Goal: Information Seeking & Learning: Learn about a topic

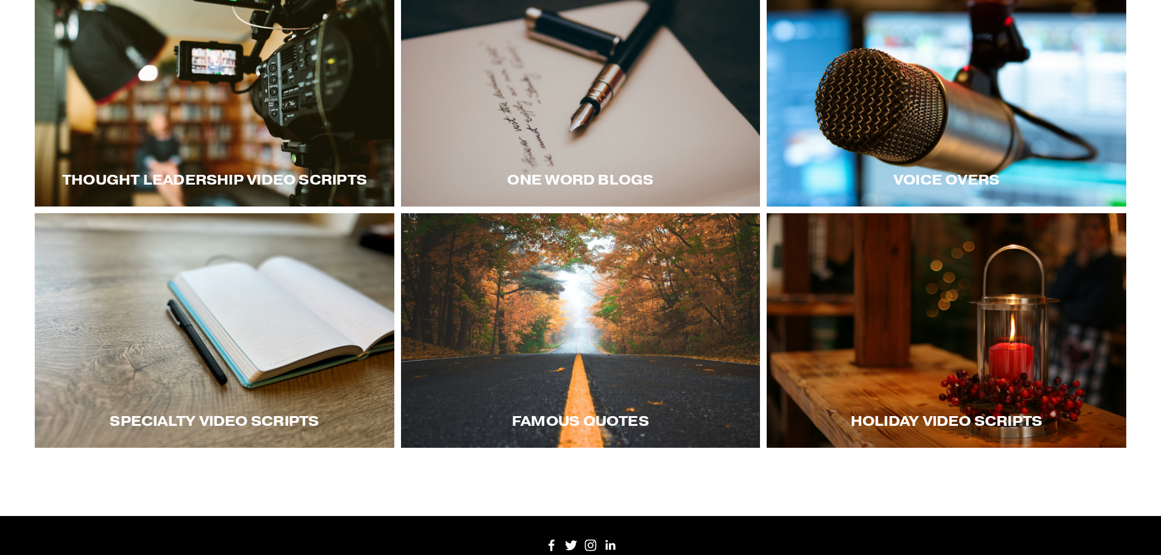
scroll to position [304, 0]
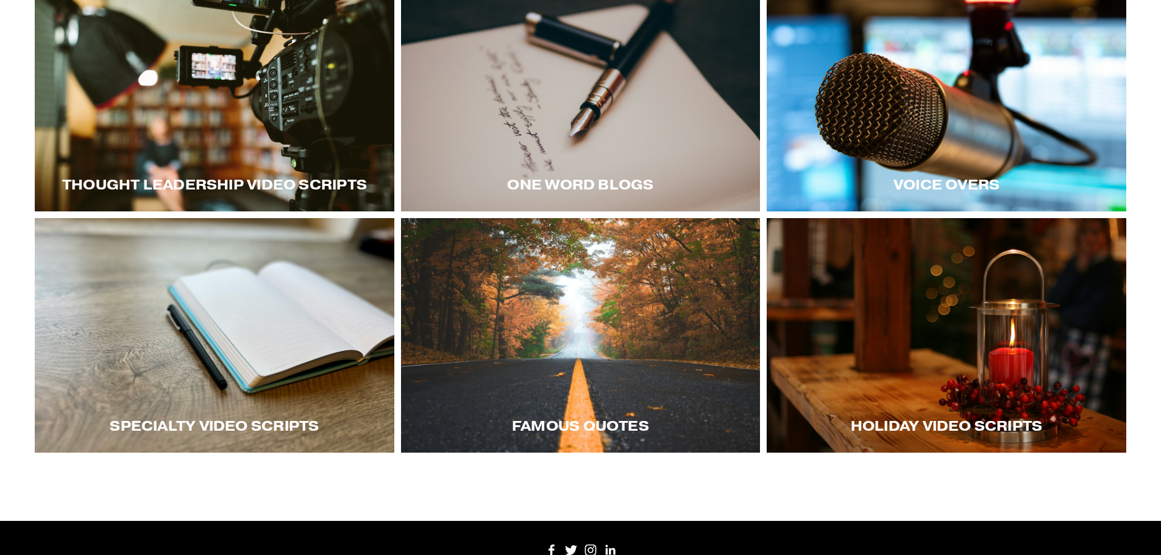
click at [906, 144] on div at bounding box center [947, 94] width 360 height 235
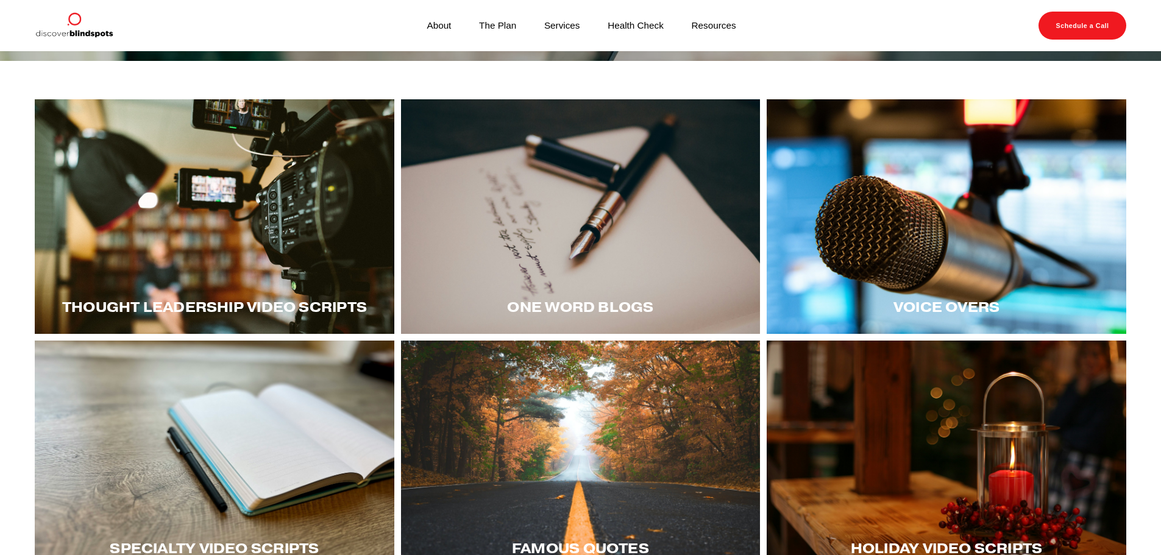
scroll to position [243, 0]
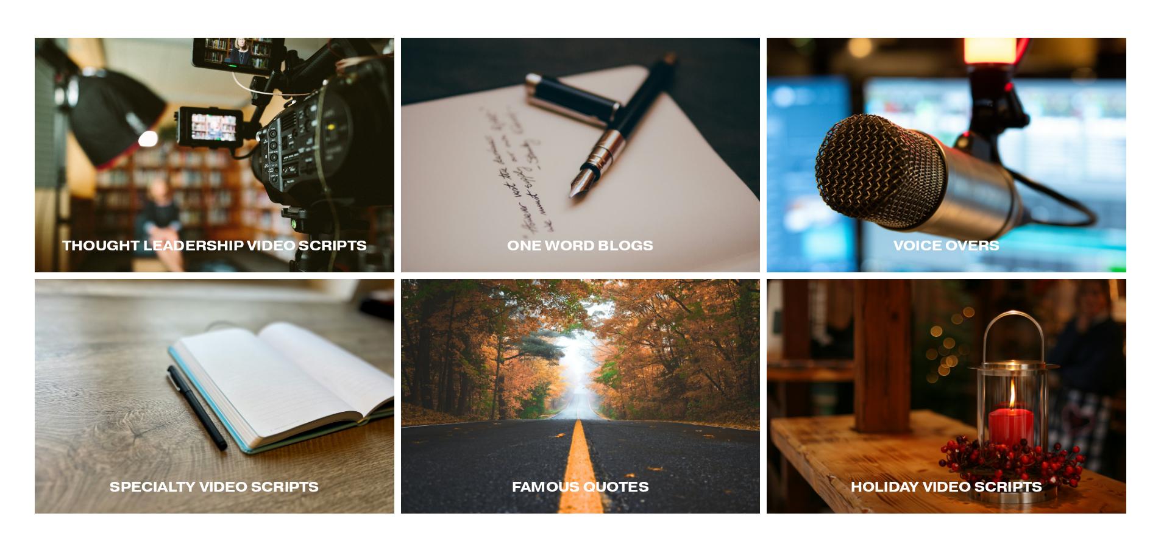
click at [288, 201] on div at bounding box center [215, 155] width 360 height 235
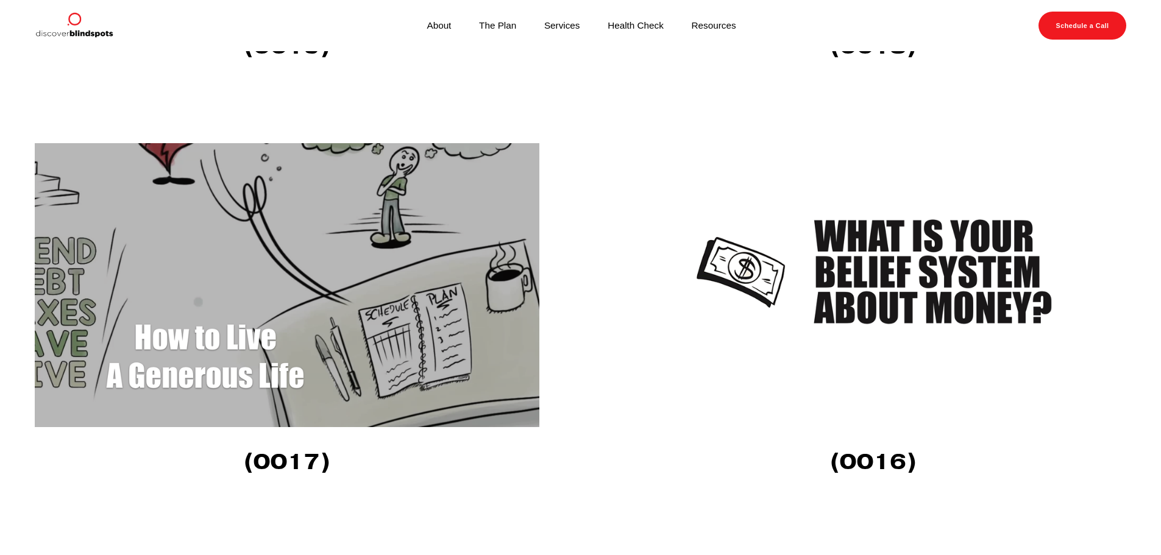
scroll to position [2621, 0]
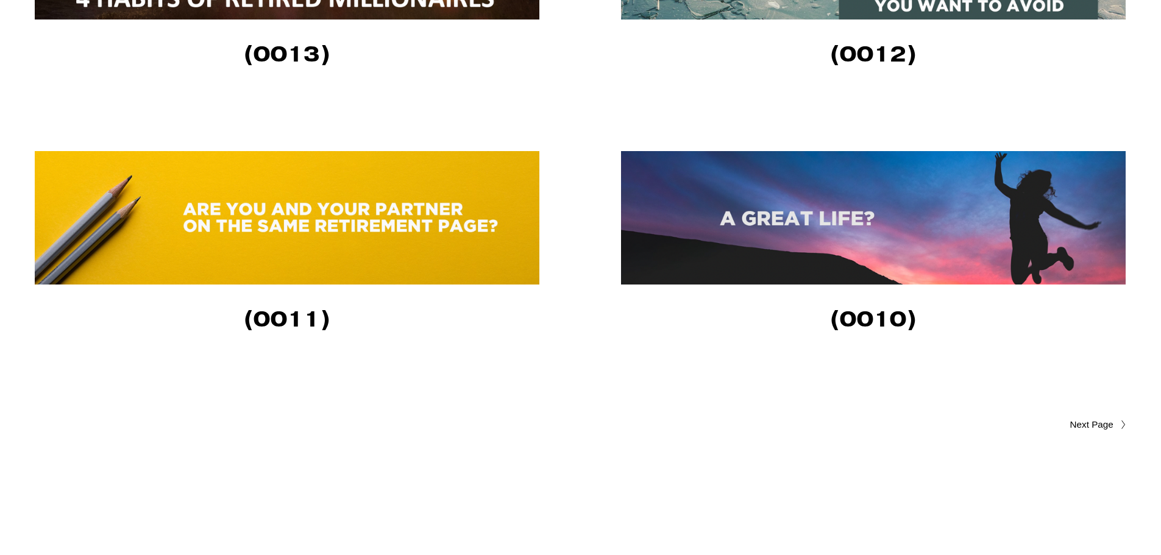
scroll to position [2946, 0]
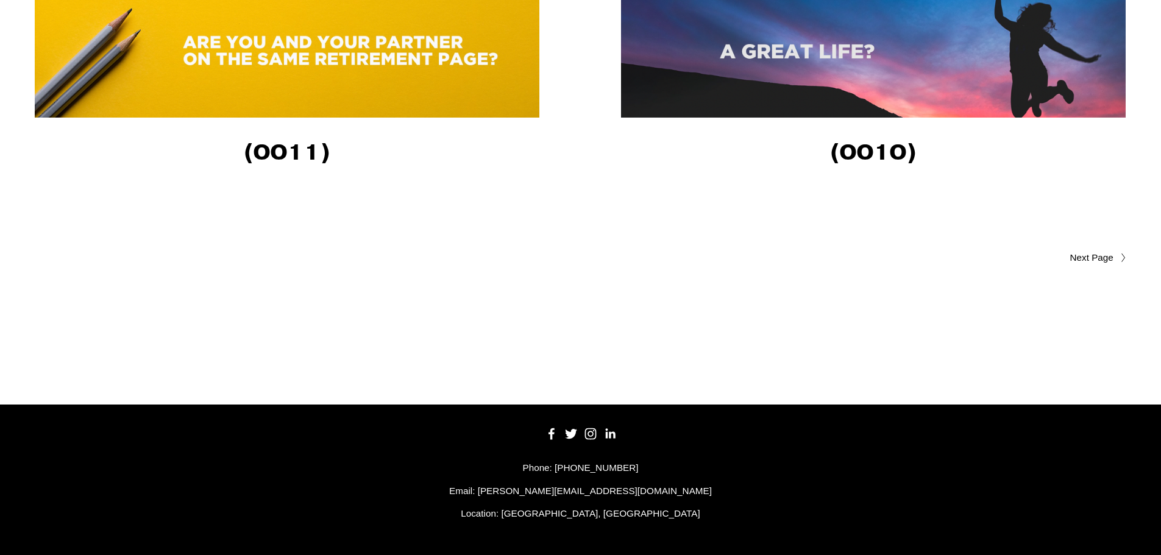
click at [1094, 251] on span "Older Posts" at bounding box center [1068, 258] width 92 height 15
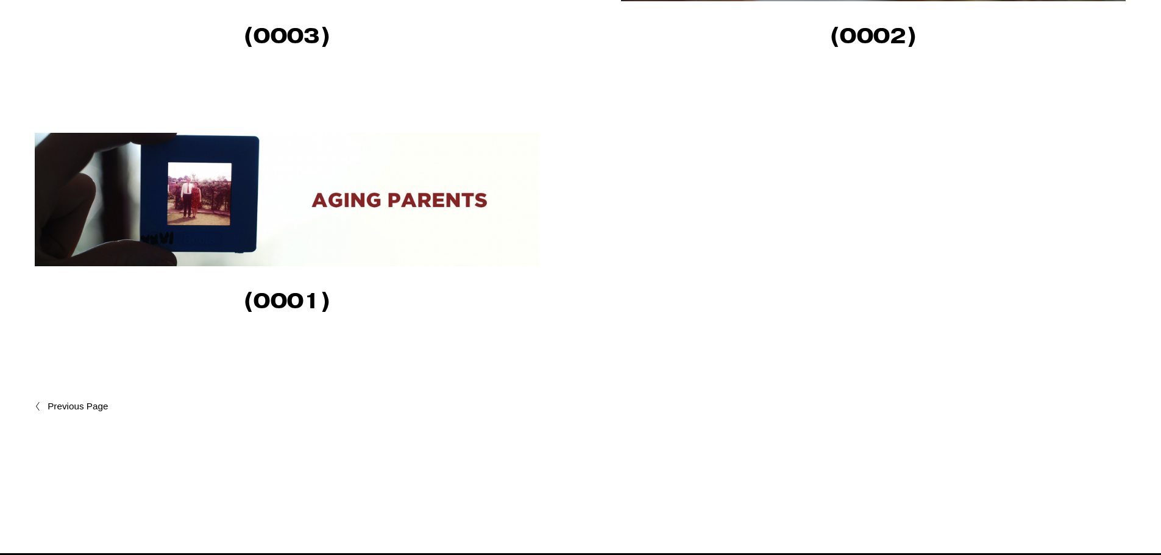
scroll to position [1463, 0]
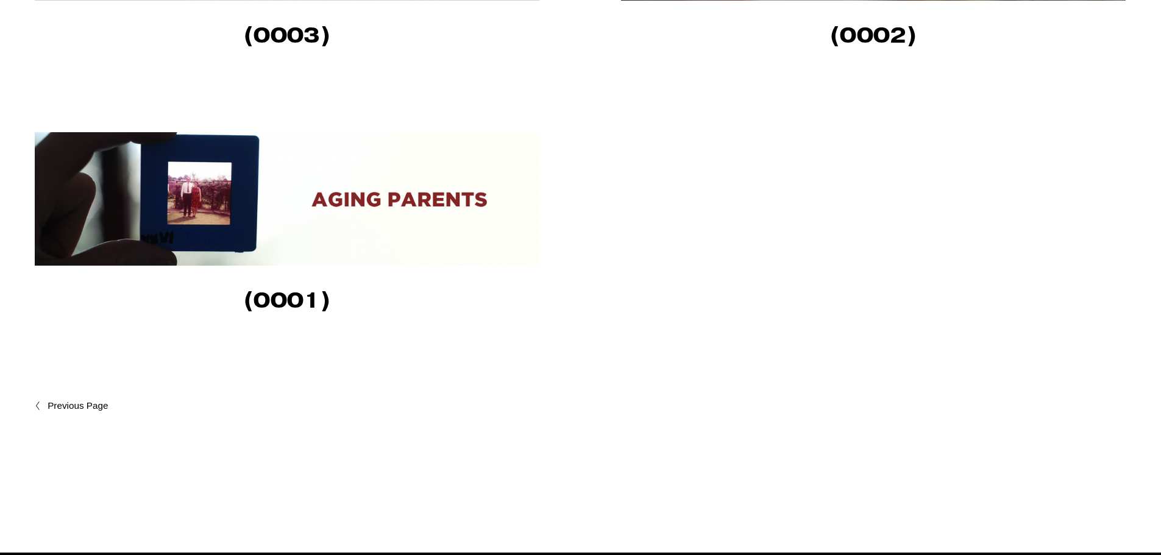
click at [73, 411] on span "Newer Posts" at bounding box center [104, 406] width 113 height 15
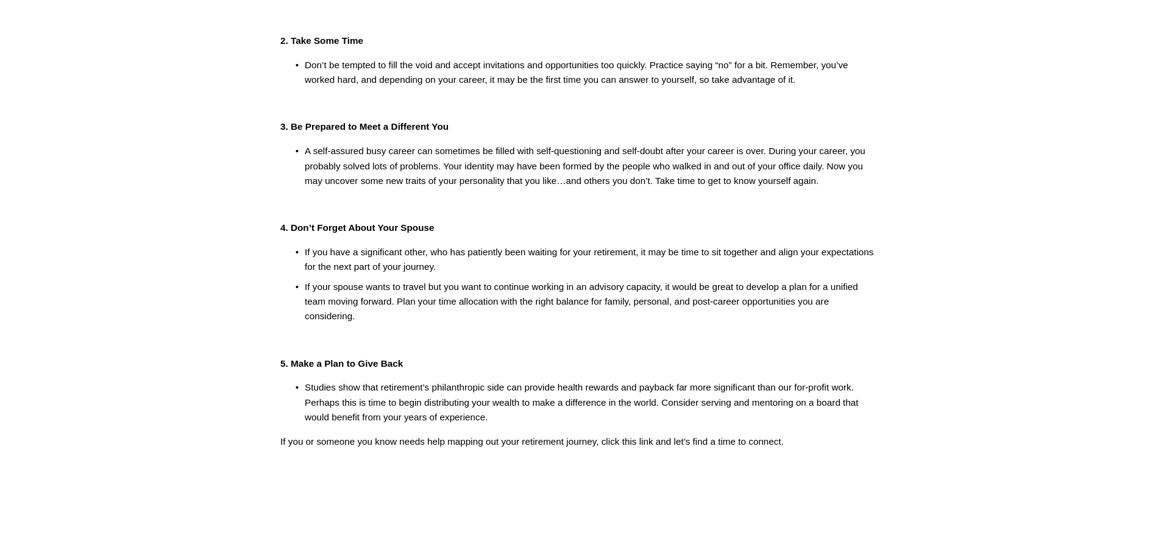
scroll to position [366, 0]
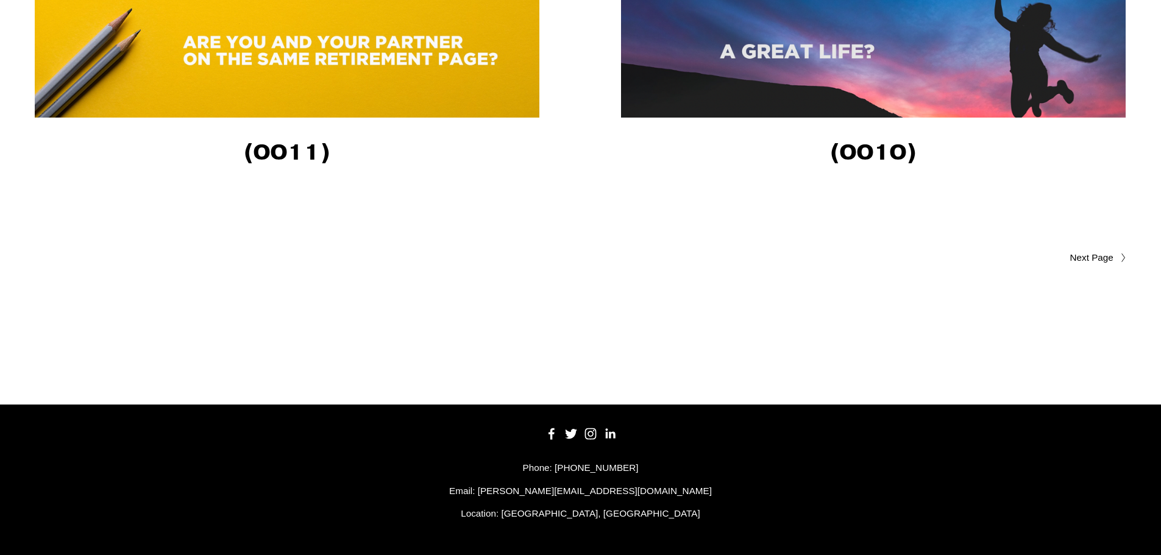
scroll to position [2946, 0]
click at [1089, 258] on span "Older Posts" at bounding box center [1068, 258] width 92 height 15
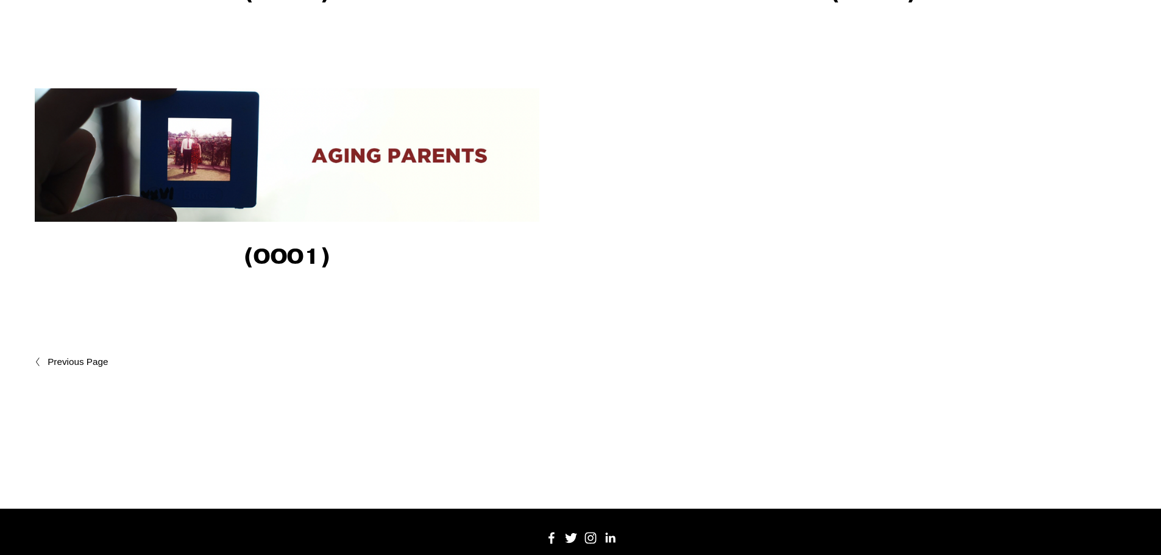
scroll to position [1524, 0]
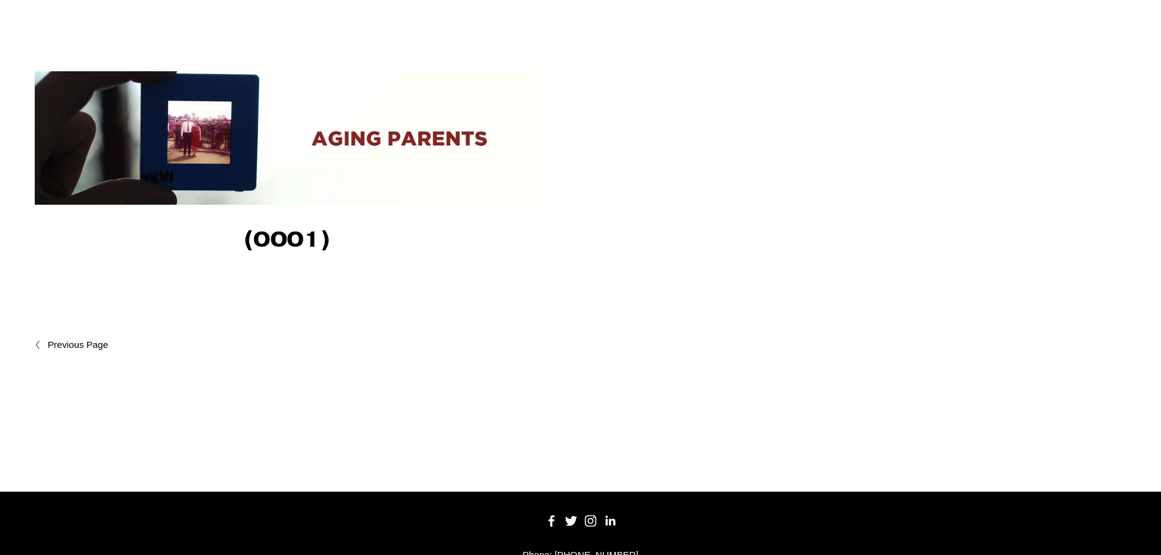
click at [80, 347] on span "Newer Posts" at bounding box center [104, 345] width 113 height 15
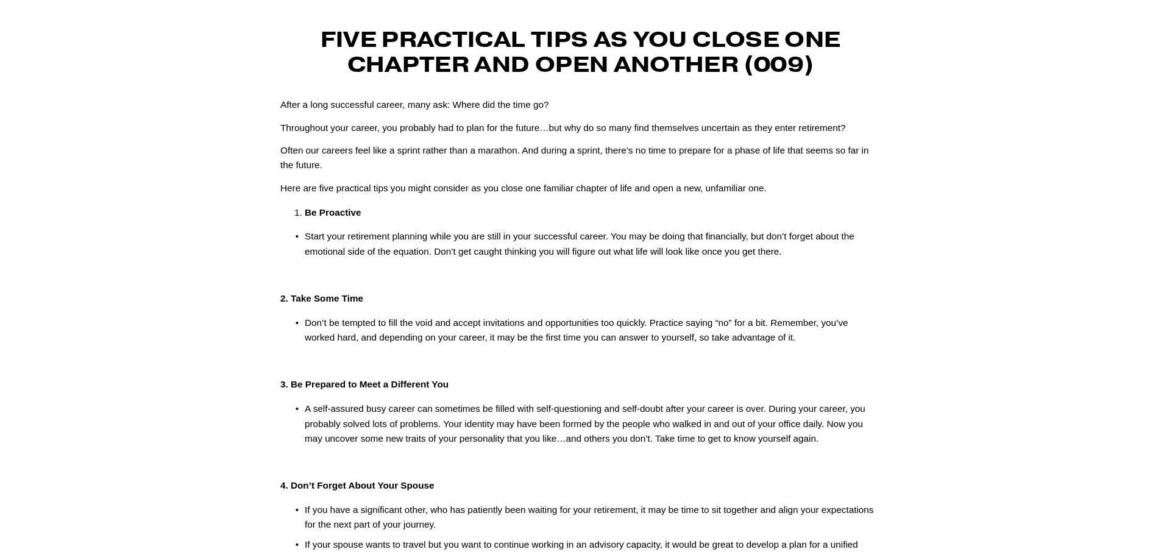
scroll to position [61, 0]
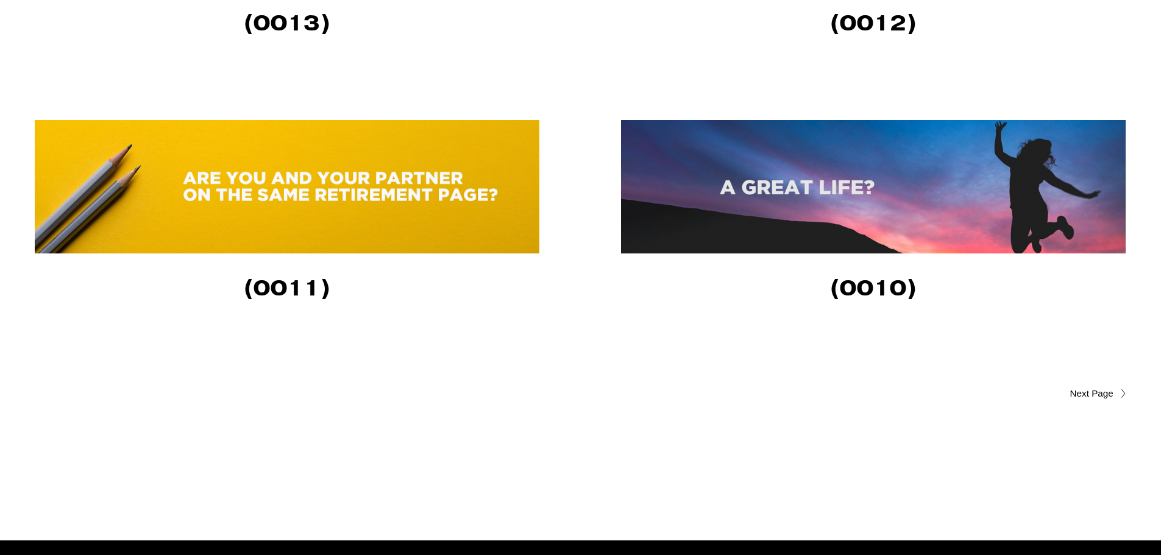
scroll to position [2865, 0]
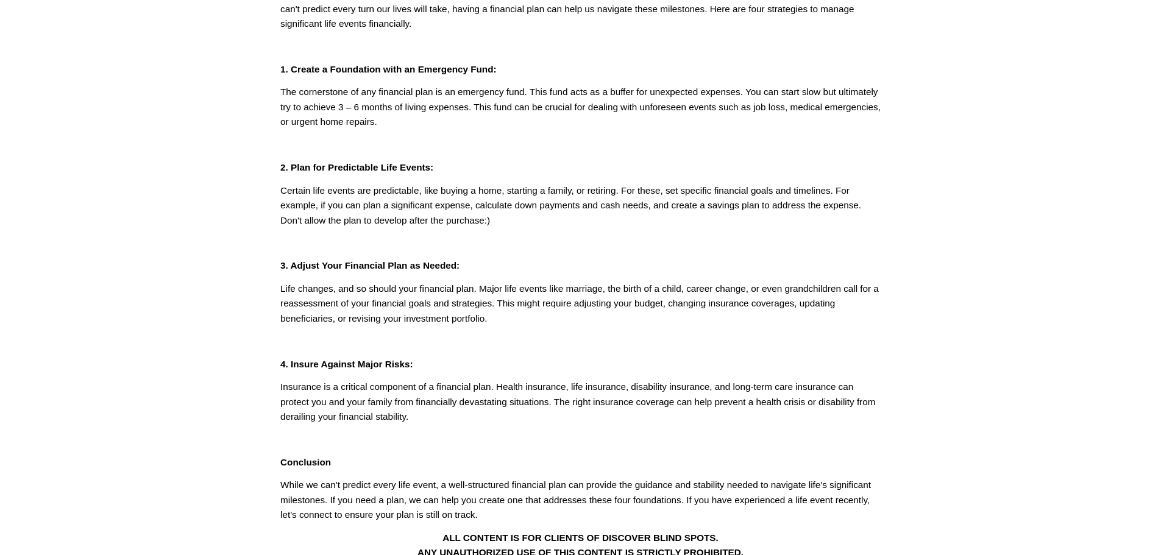
scroll to position [122, 0]
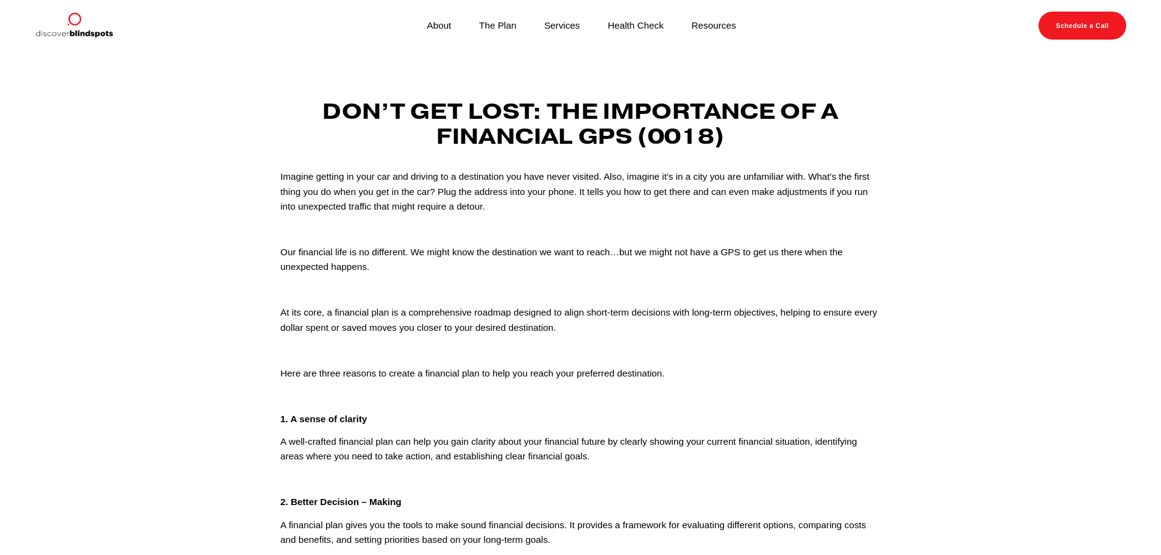
scroll to position [61, 0]
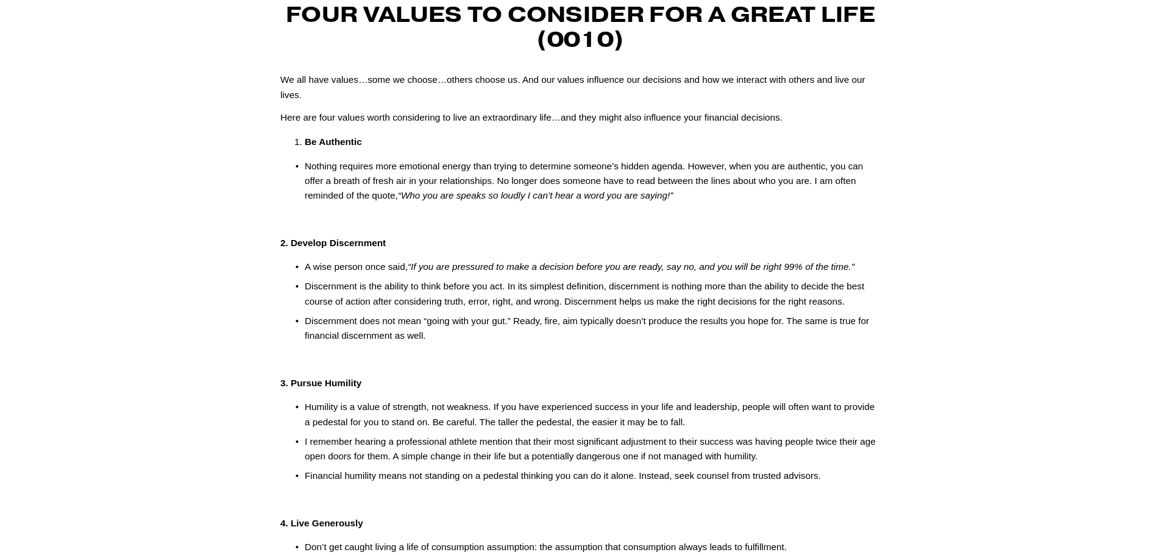
scroll to position [122, 0]
